Goal: Task Accomplishment & Management: Complete application form

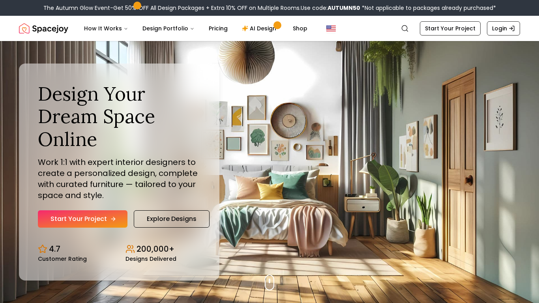
click at [98, 219] on link "Start Your Project" at bounding box center [83, 218] width 90 height 17
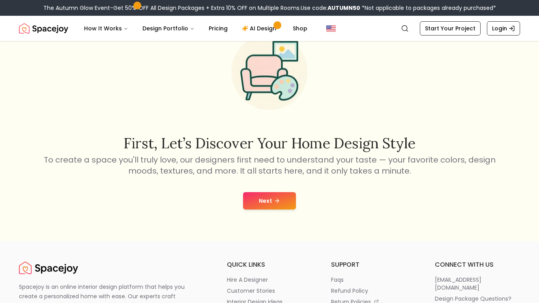
click at [262, 199] on button "Next" at bounding box center [269, 200] width 53 height 17
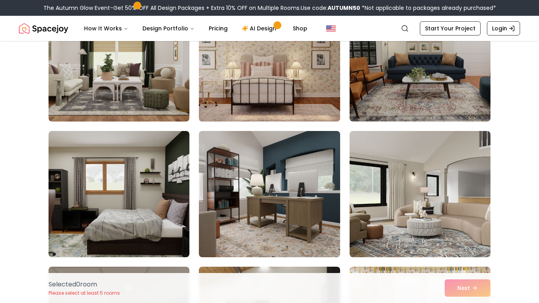
scroll to position [407, 0]
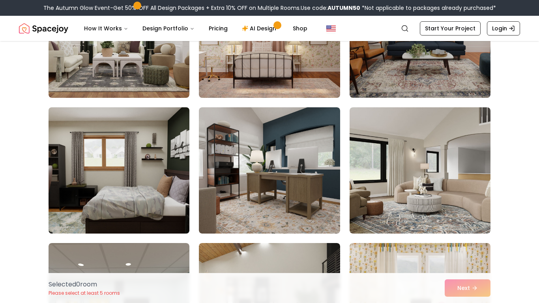
click at [117, 202] on img at bounding box center [119, 170] width 148 height 132
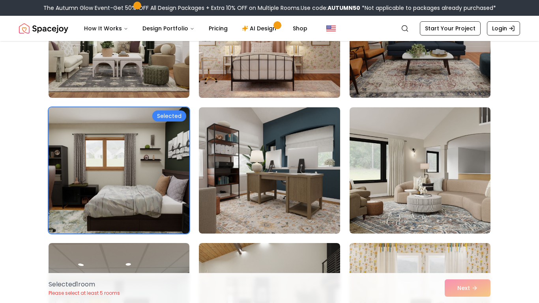
click at [246, 71] on img at bounding box center [269, 34] width 148 height 132
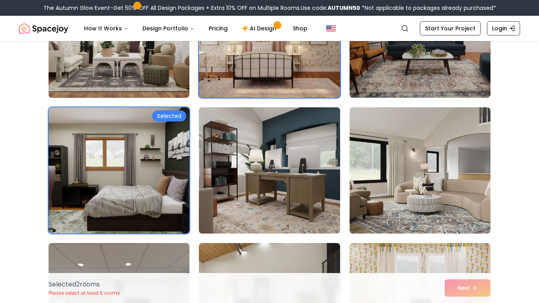
click at [247, 187] on img at bounding box center [269, 170] width 148 height 132
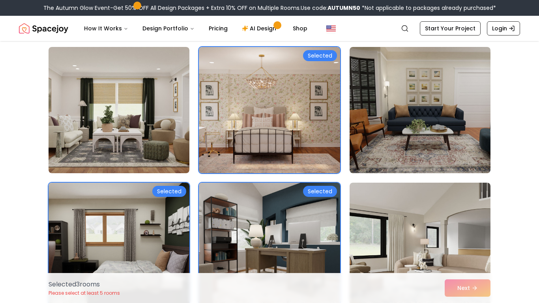
scroll to position [325, 0]
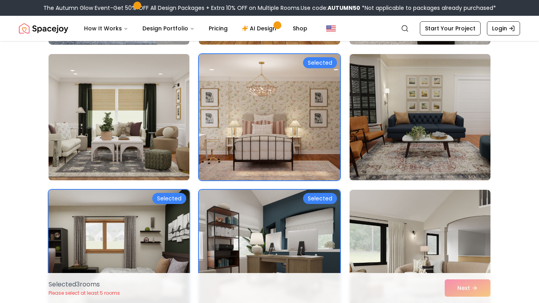
click at [121, 151] on img at bounding box center [119, 117] width 148 height 132
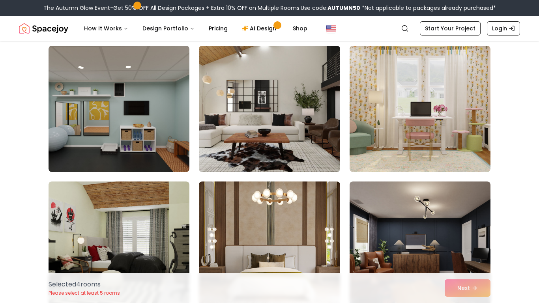
scroll to position [604, 0]
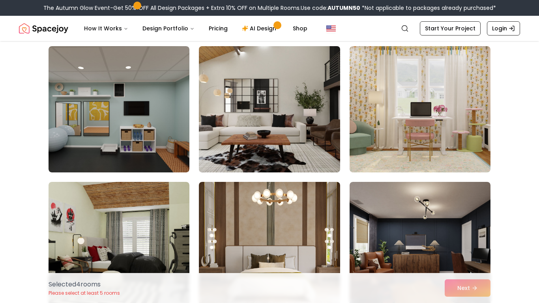
click at [220, 147] on img at bounding box center [269, 109] width 148 height 132
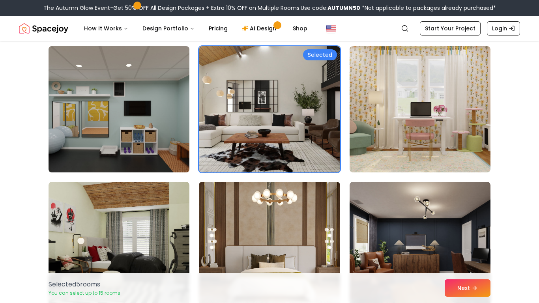
click at [132, 128] on img at bounding box center [119, 109] width 148 height 132
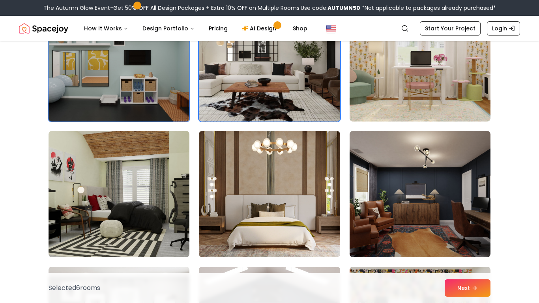
scroll to position [721, 0]
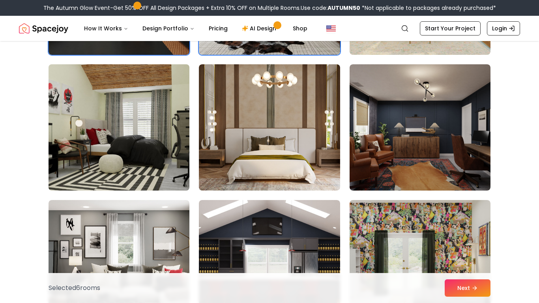
click at [134, 131] on img at bounding box center [119, 127] width 148 height 132
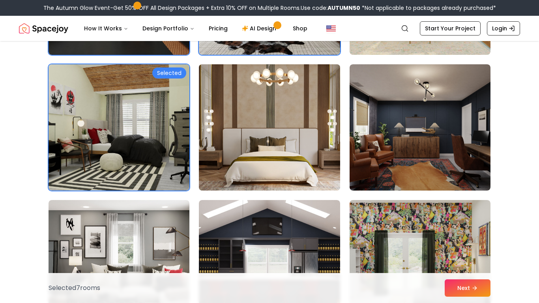
click at [257, 138] on img at bounding box center [269, 127] width 148 height 132
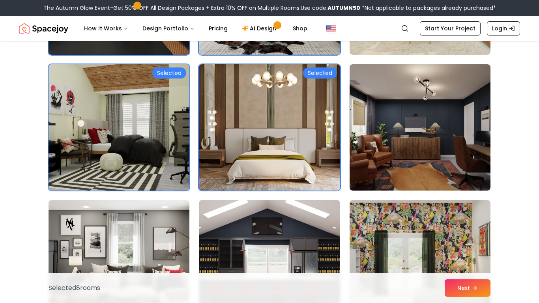
click at [390, 153] on img at bounding box center [420, 127] width 148 height 132
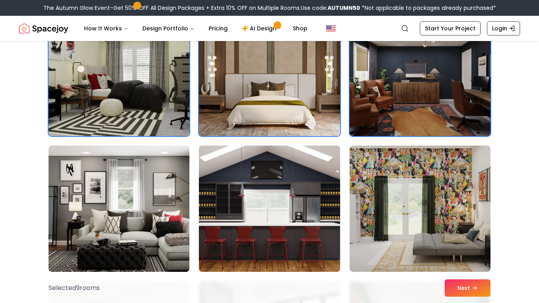
scroll to position [788, 0]
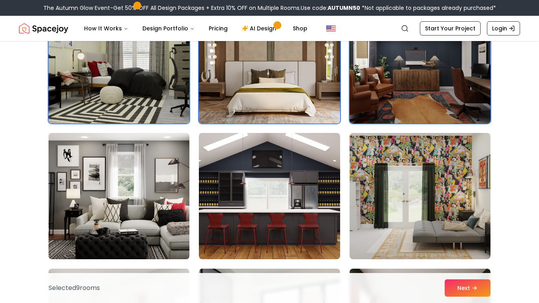
click at [148, 200] on img at bounding box center [119, 196] width 148 height 132
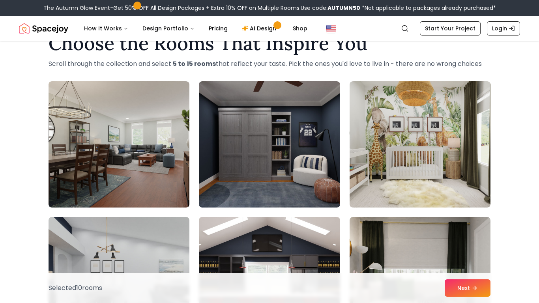
scroll to position [0, 0]
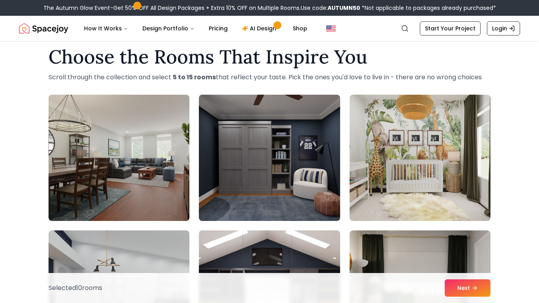
click at [148, 200] on img at bounding box center [119, 158] width 141 height 126
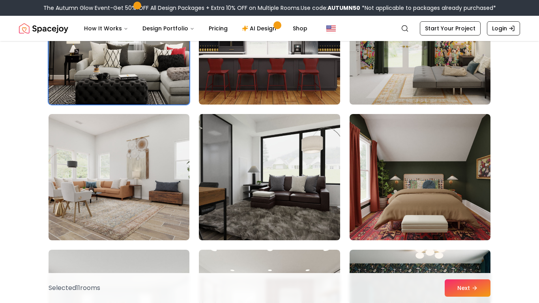
scroll to position [954, 0]
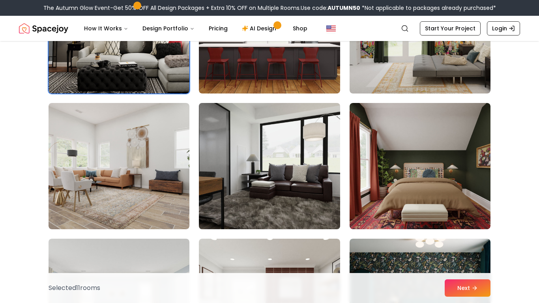
click at [274, 207] on img at bounding box center [269, 166] width 148 height 132
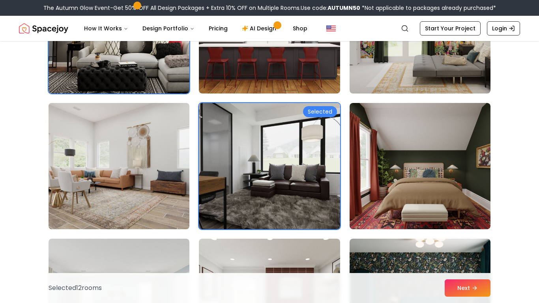
click at [112, 183] on img at bounding box center [119, 166] width 148 height 132
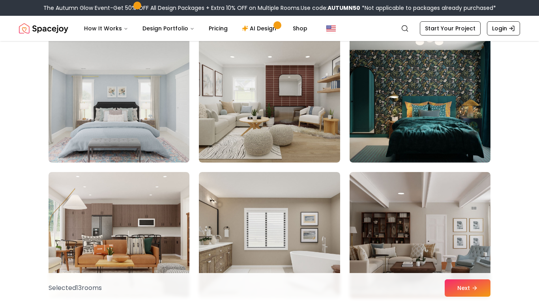
scroll to position [1158, 0]
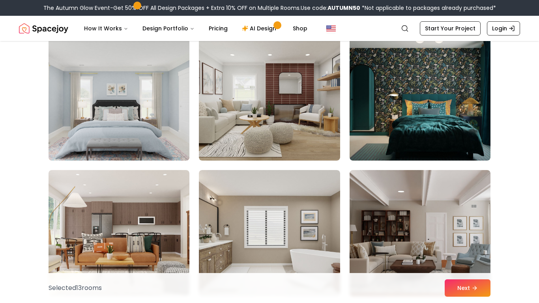
click at [146, 126] on img at bounding box center [119, 97] width 148 height 132
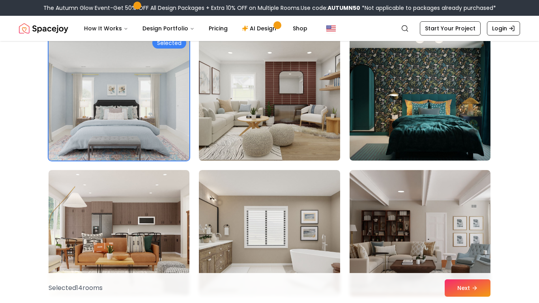
click at [275, 108] on img at bounding box center [269, 97] width 148 height 132
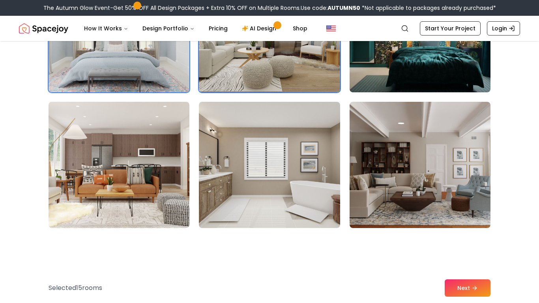
scroll to position [1238, 0]
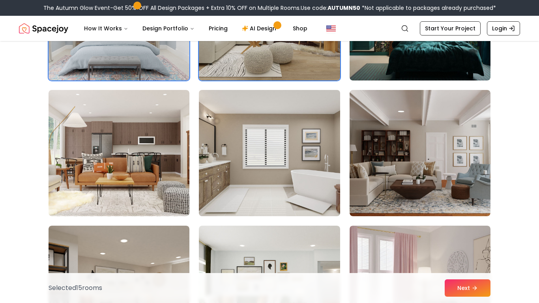
click at [273, 176] on img at bounding box center [269, 153] width 148 height 132
click at [247, 172] on img at bounding box center [269, 153] width 148 height 132
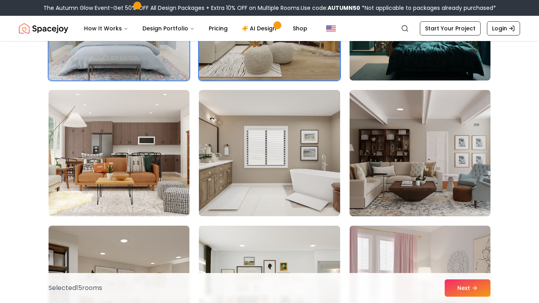
click at [420, 152] on img at bounding box center [420, 153] width 148 height 132
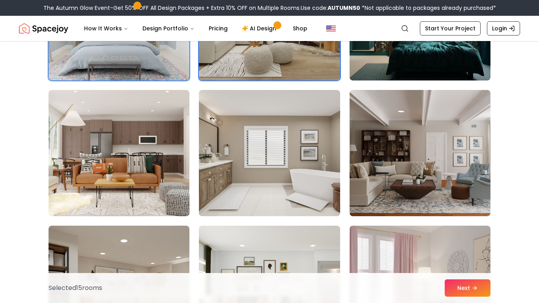
click at [175, 140] on img at bounding box center [119, 153] width 148 height 132
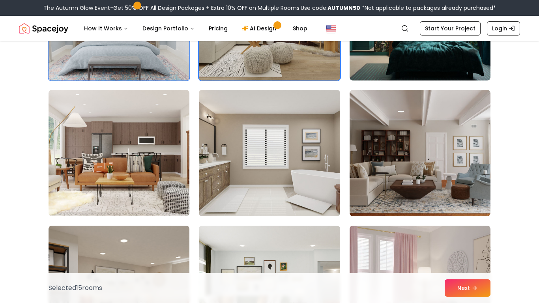
click at [254, 149] on img at bounding box center [269, 153] width 148 height 132
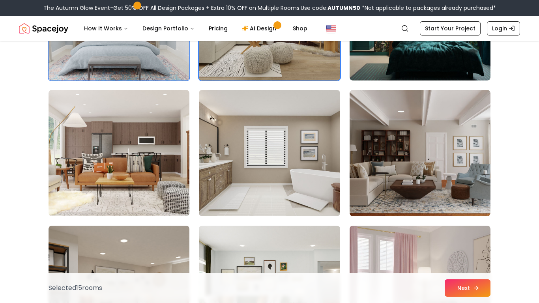
click at [464, 289] on button "Next" at bounding box center [467, 287] width 46 height 17
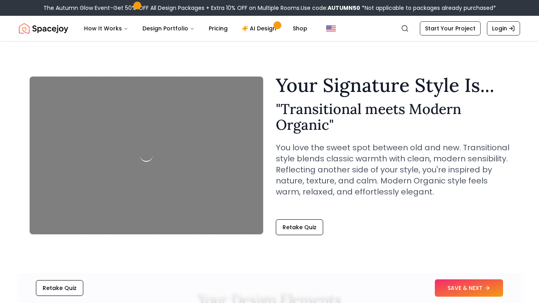
click at [157, 146] on div at bounding box center [146, 156] width 233 height 158
